Goal: Information Seeking & Learning: Learn about a topic

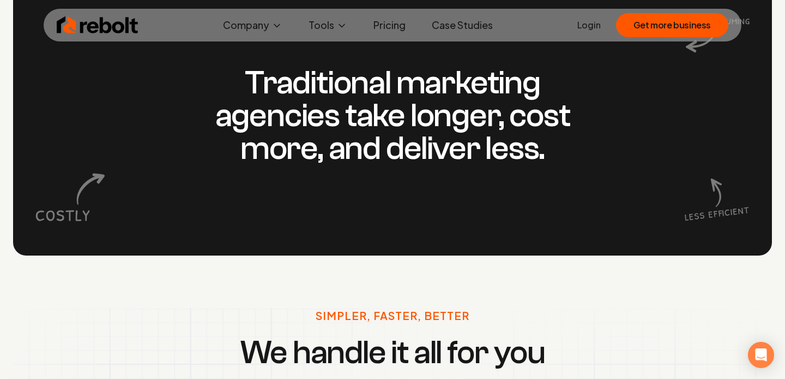
scroll to position [747, 0]
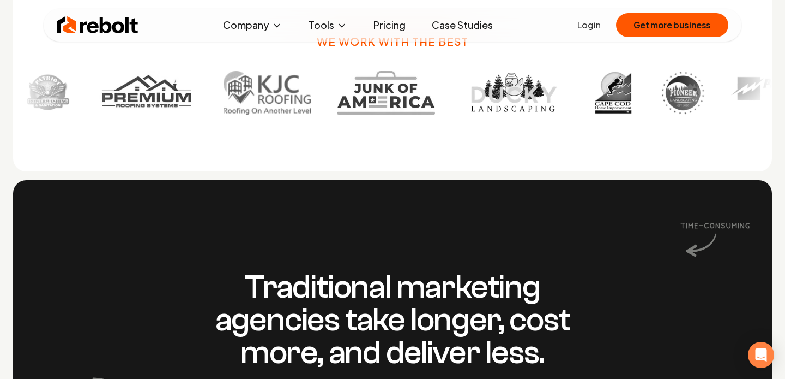
click at [729, 105] on img at bounding box center [779, 93] width 100 height 44
click at [730, 86] on img at bounding box center [780, 93] width 100 height 44
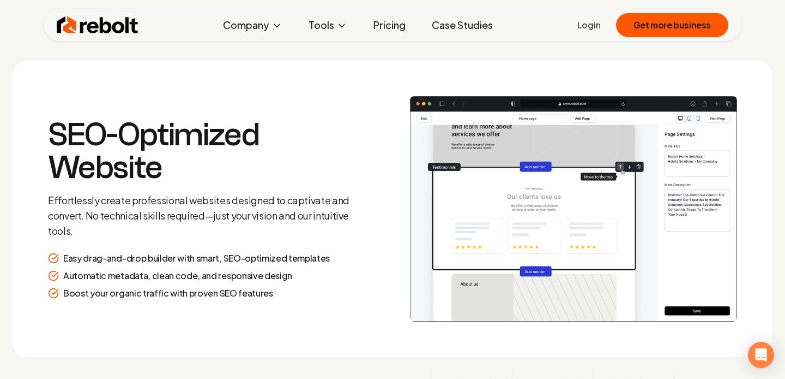
scroll to position [1430, 0]
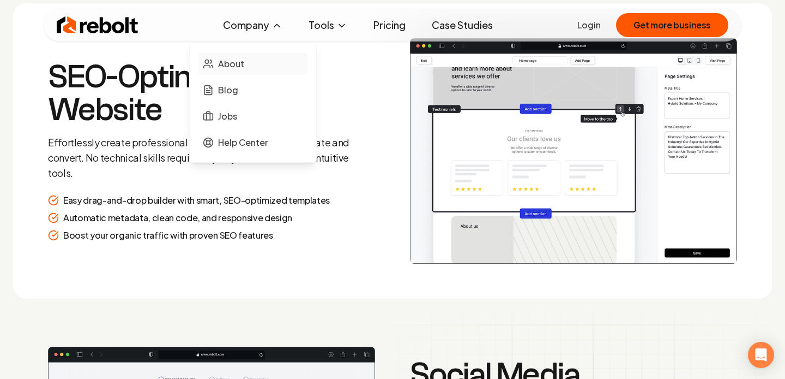
click at [239, 65] on span "About" at bounding box center [231, 63] width 26 height 13
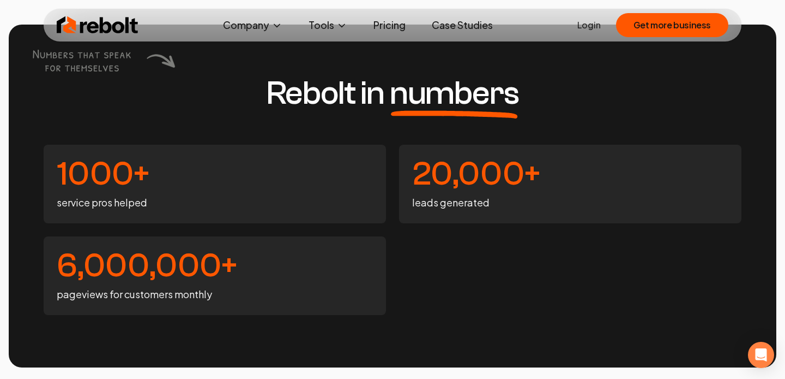
scroll to position [2703, 0]
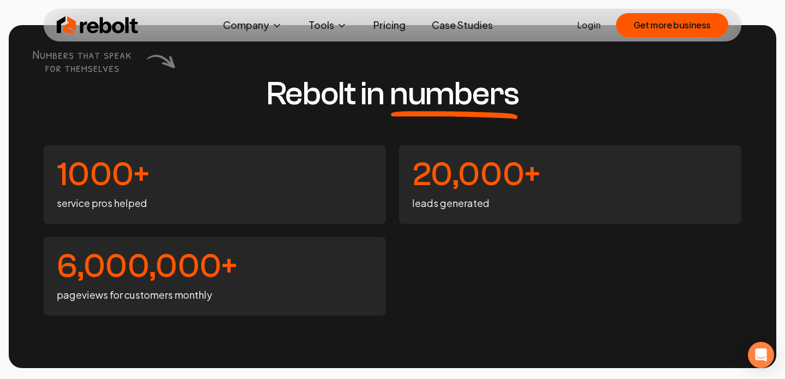
click at [392, 26] on link "Pricing" at bounding box center [390, 25] width 50 height 22
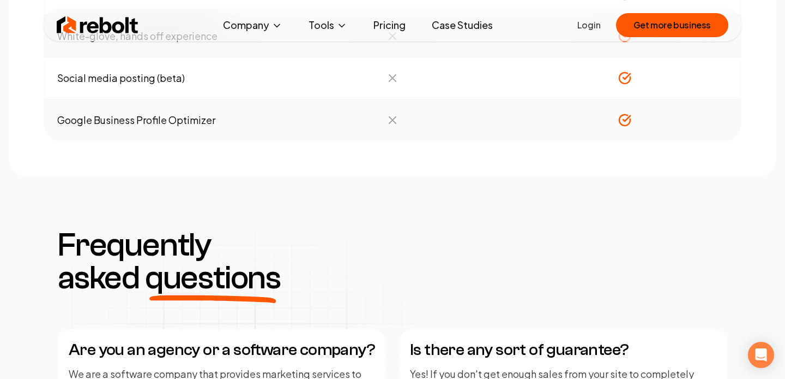
scroll to position [1404, 0]
